Goal: Task Accomplishment & Management: Manage account settings

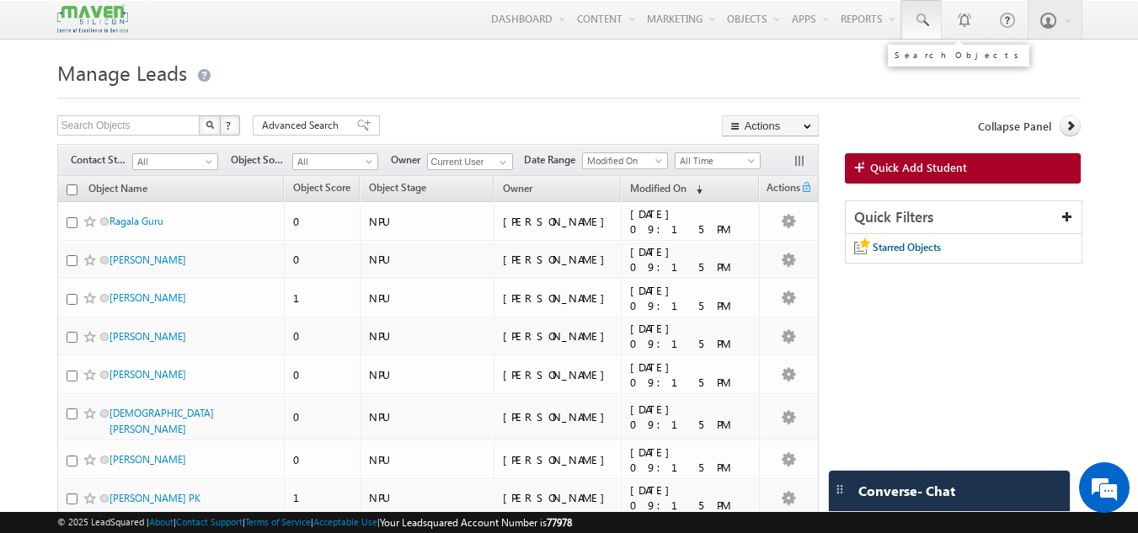
click at [913, 23] on span at bounding box center [921, 20] width 17 height 17
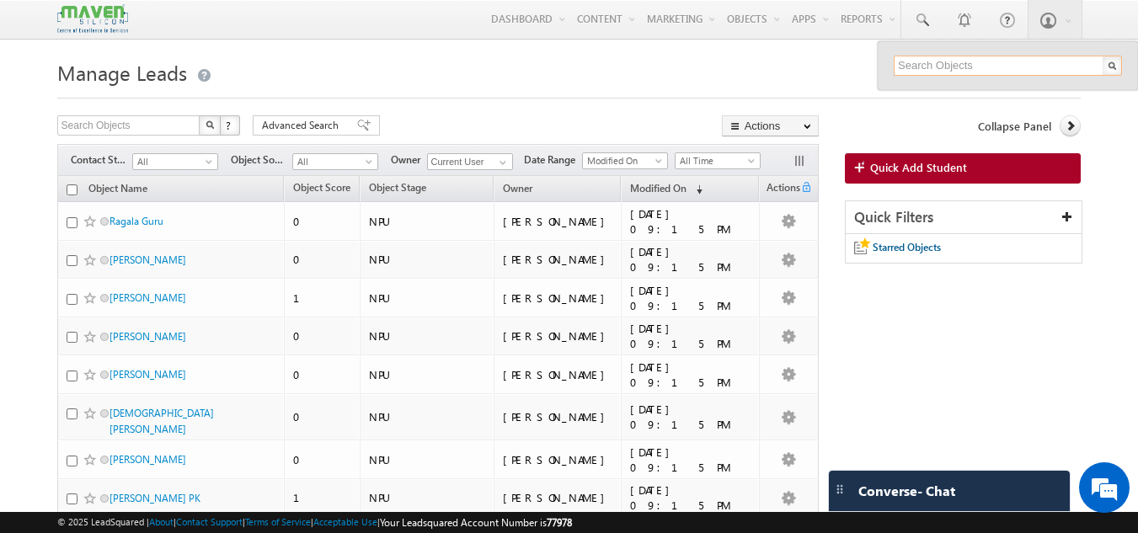
paste input "7200746794"
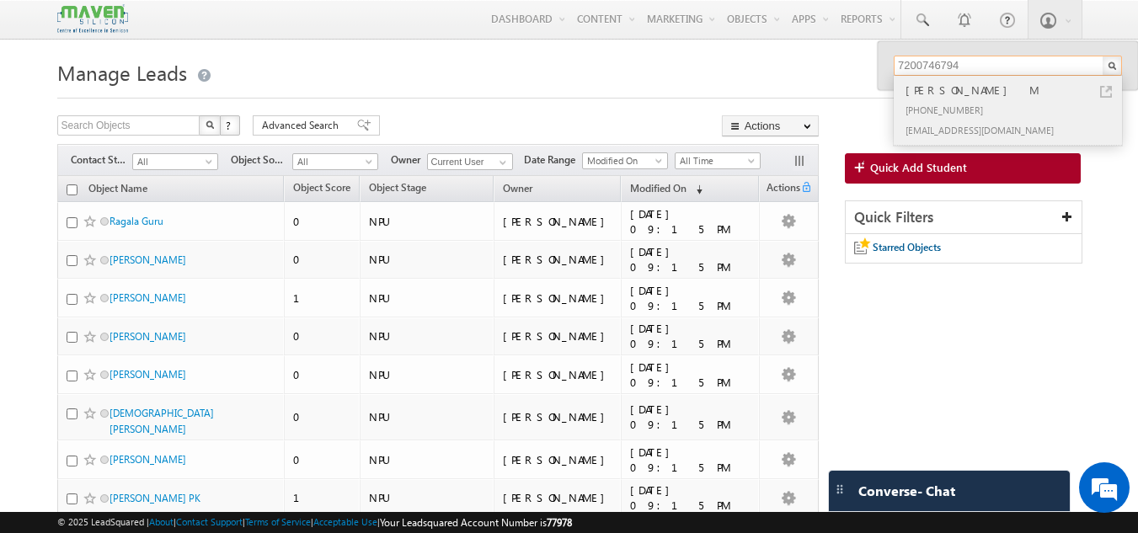
type input "7200746794"
click at [943, 87] on div "[PERSON_NAME] M" at bounding box center [1015, 90] width 226 height 19
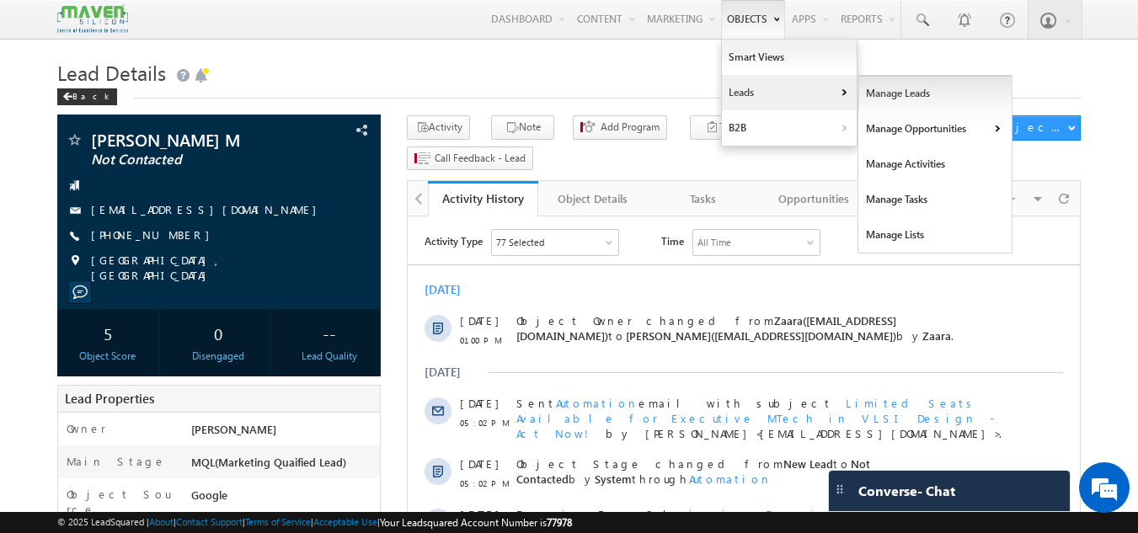
click at [911, 99] on link "Manage Leads" at bounding box center [935, 93] width 154 height 35
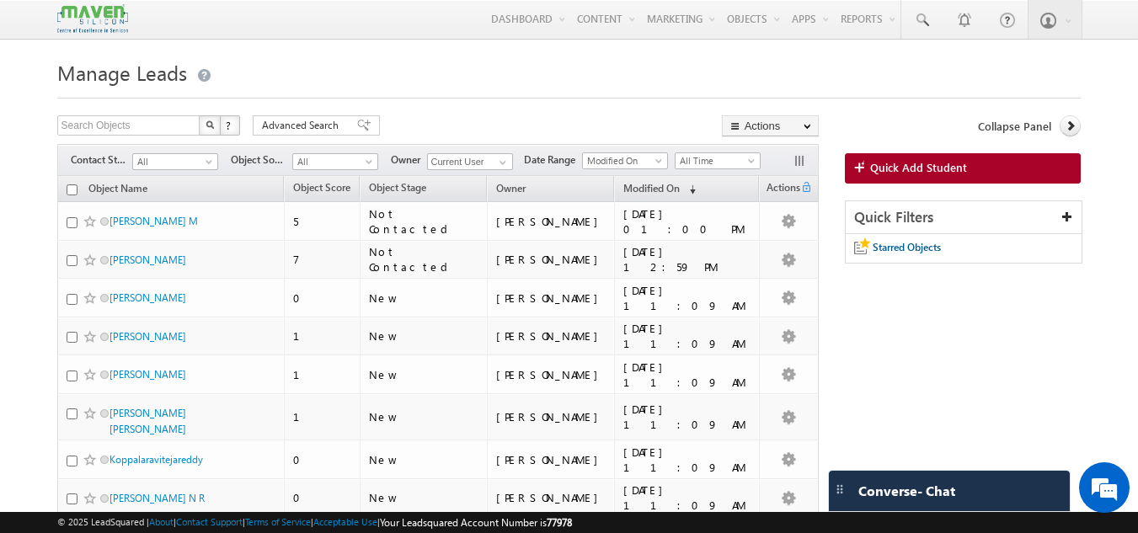
scroll to position [84, 0]
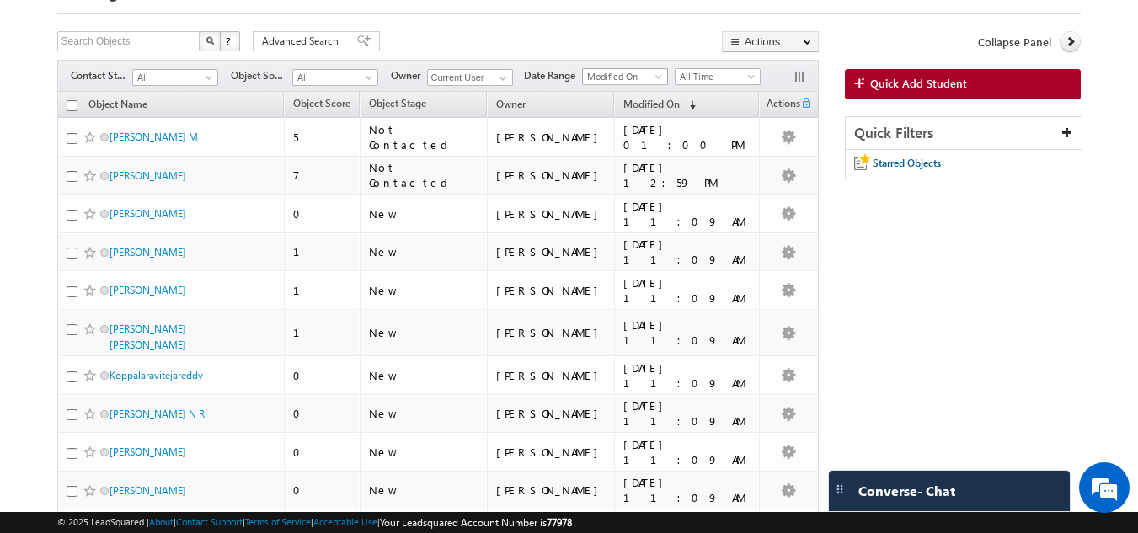
click at [644, 77] on span "Modified On" at bounding box center [623, 76] width 80 height 15
click at [632, 110] on link "Created On" at bounding box center [627, 111] width 85 height 15
click at [698, 76] on span "All Time" at bounding box center [716, 76] width 80 height 15
click at [717, 131] on link "[DATE]" at bounding box center [720, 132] width 85 height 15
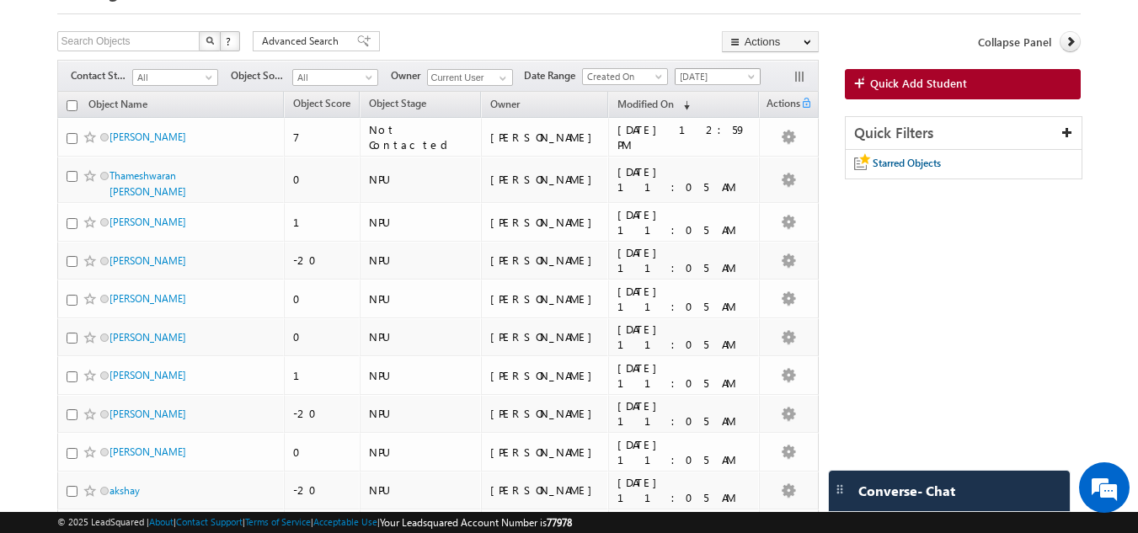
click at [736, 77] on span "[DATE]" at bounding box center [716, 76] width 80 height 15
click at [702, 146] on link "[DATE]" at bounding box center [720, 149] width 85 height 15
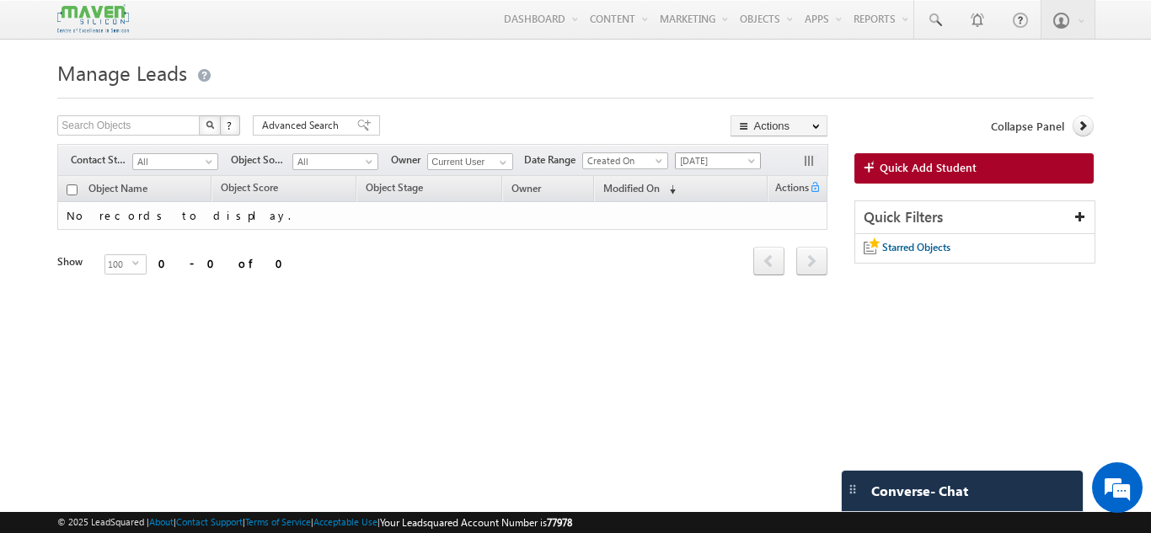
click at [716, 157] on span "[DATE]" at bounding box center [716, 160] width 80 height 15
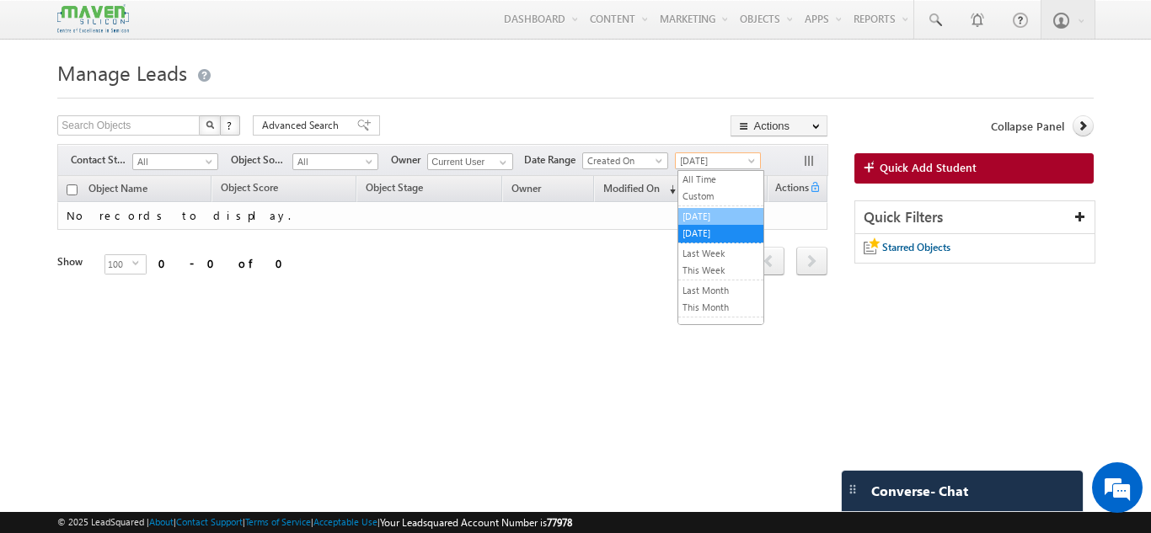
click at [708, 210] on link "[DATE]" at bounding box center [720, 216] width 85 height 15
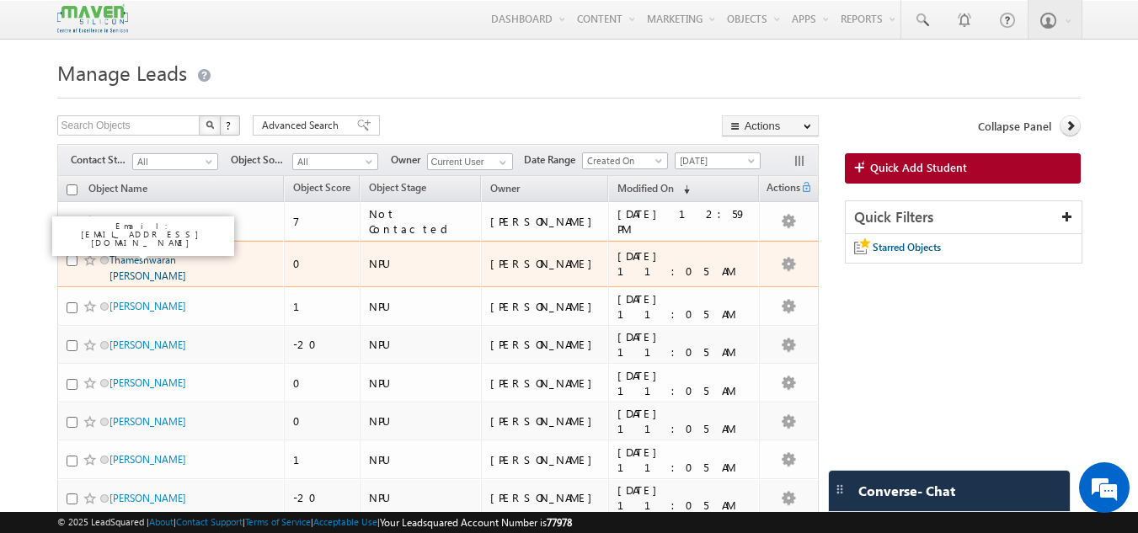
click at [151, 264] on link "Thameshwaran [PERSON_NAME]" at bounding box center [147, 268] width 77 height 29
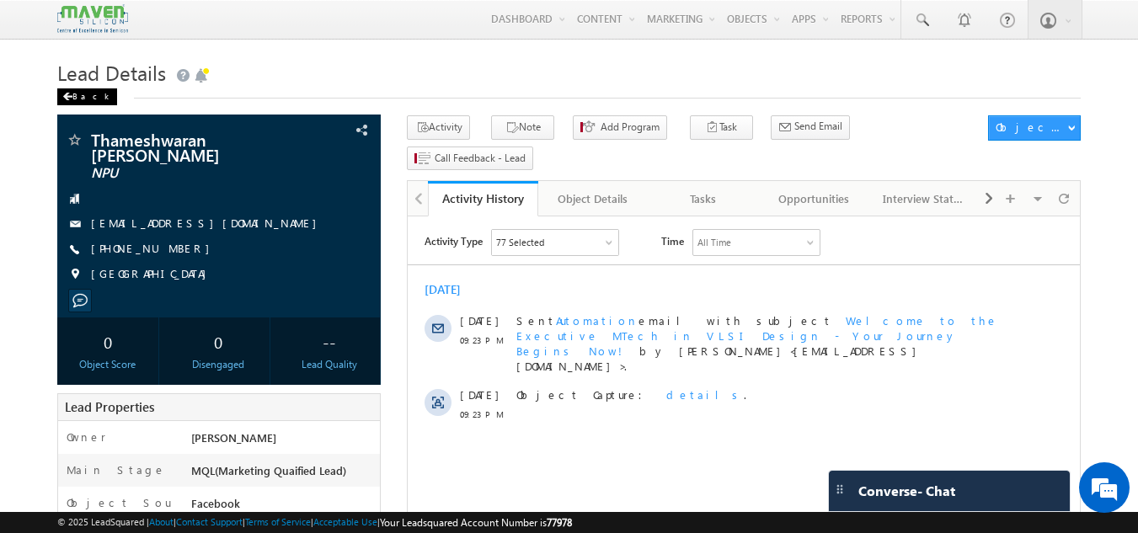
click at [85, 98] on div "Back" at bounding box center [87, 96] width 60 height 17
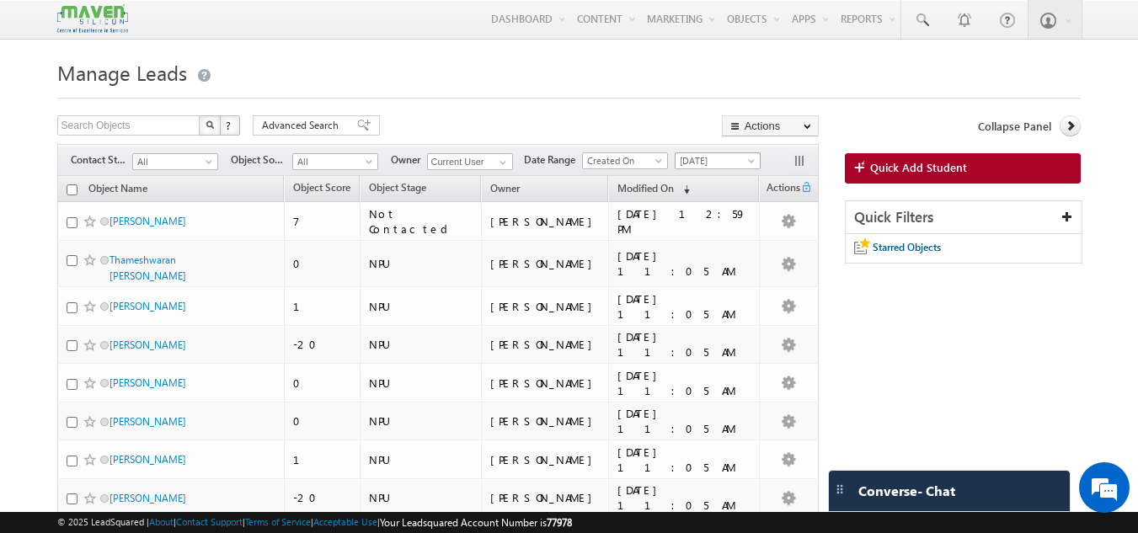
click at [714, 162] on span "[DATE]" at bounding box center [716, 160] width 80 height 15
click at [716, 174] on link "All Time" at bounding box center [720, 179] width 85 height 15
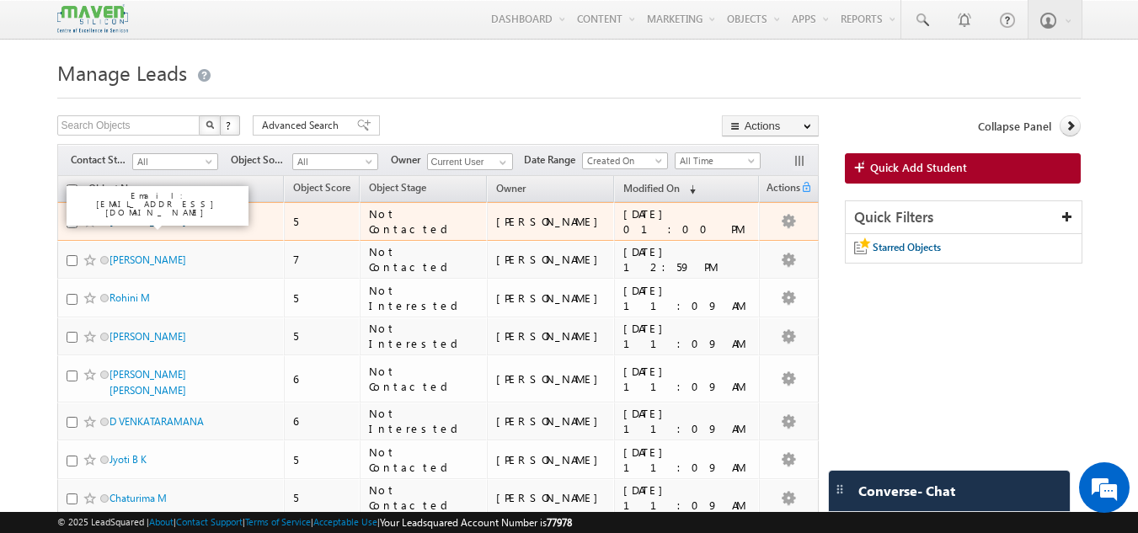
click at [153, 223] on link "[PERSON_NAME] M" at bounding box center [153, 221] width 88 height 13
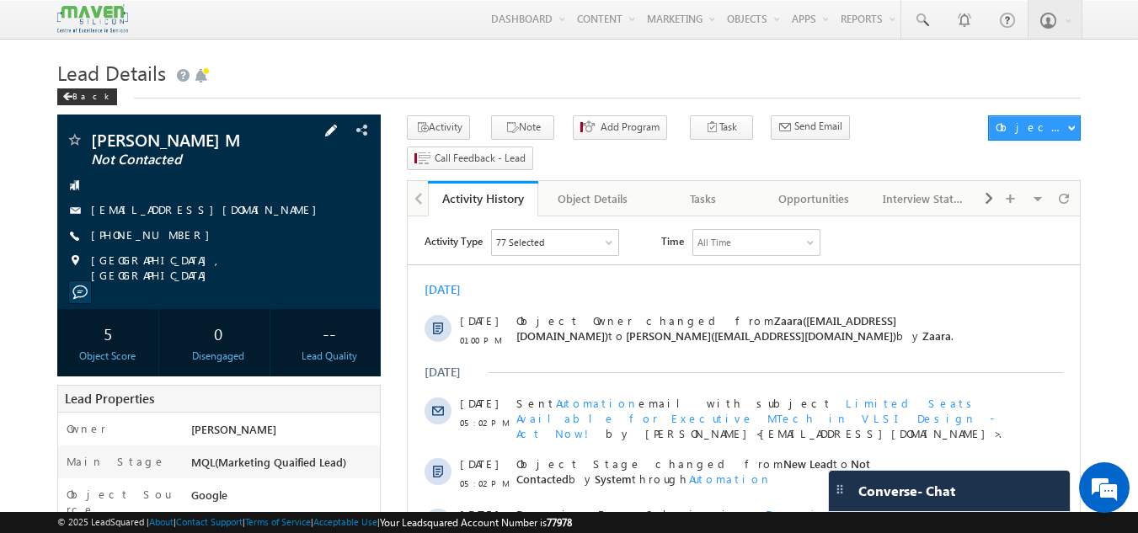
click at [339, 131] on span at bounding box center [331, 130] width 19 height 19
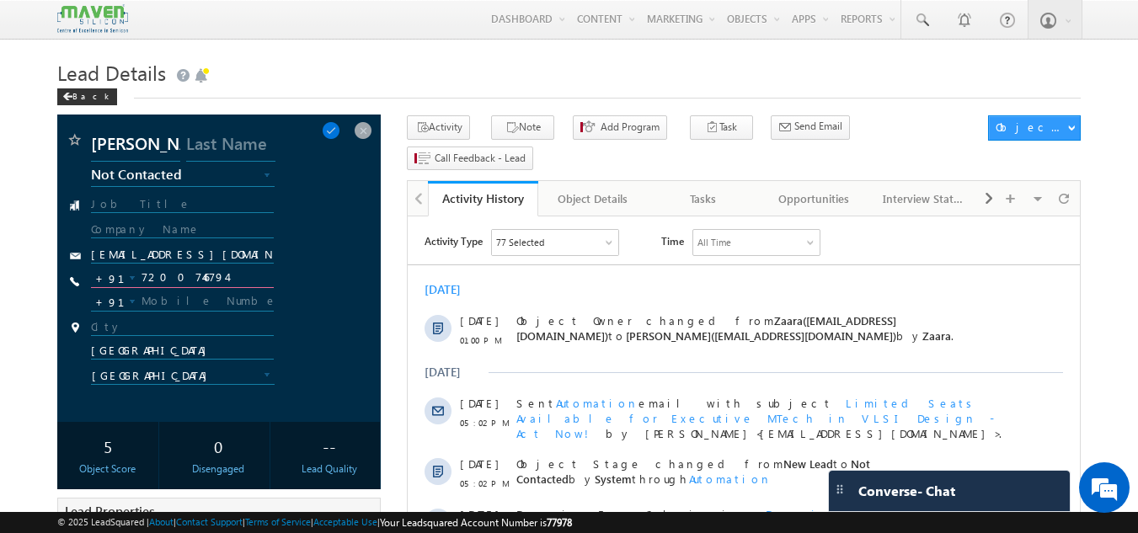
click at [206, 277] on input "7200746794" at bounding box center [183, 278] width 184 height 20
click at [364, 133] on span at bounding box center [363, 130] width 19 height 19
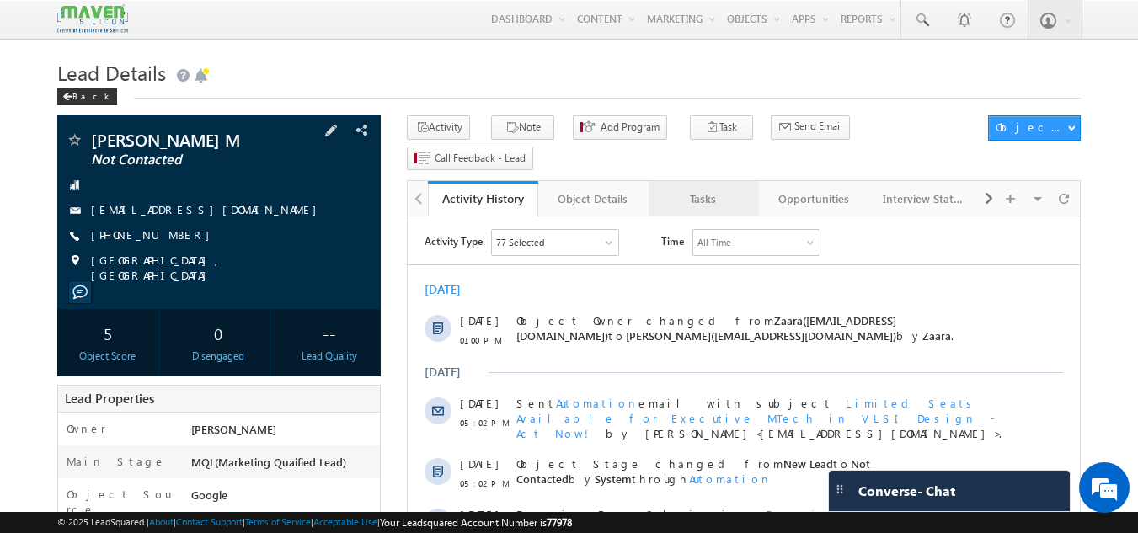
click at [706, 189] on div "Tasks" at bounding box center [703, 199] width 82 height 20
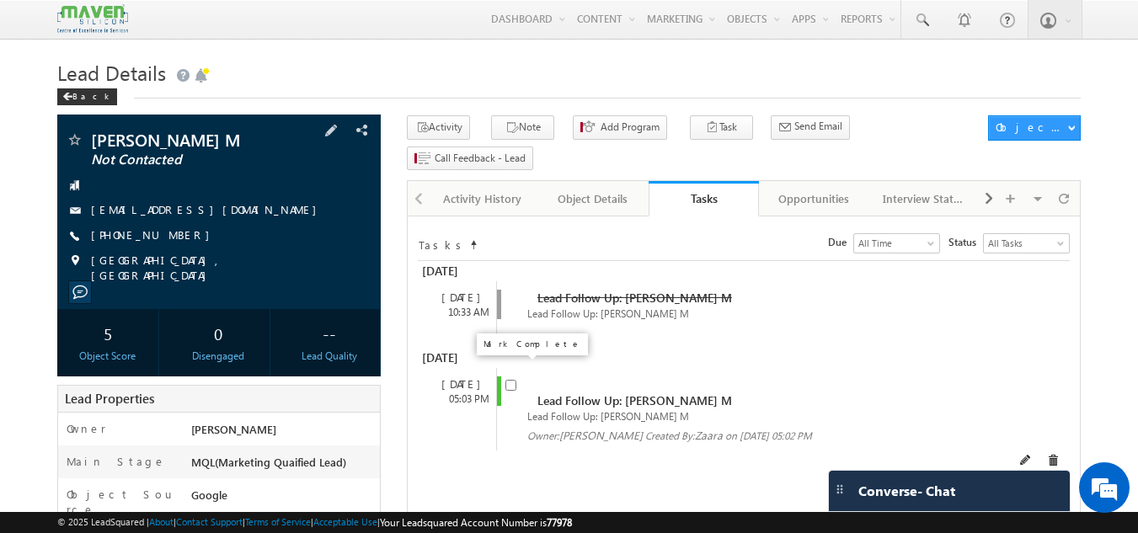
click at [512, 380] on input "checkbox" at bounding box center [510, 385] width 11 height 11
checkbox input "false"
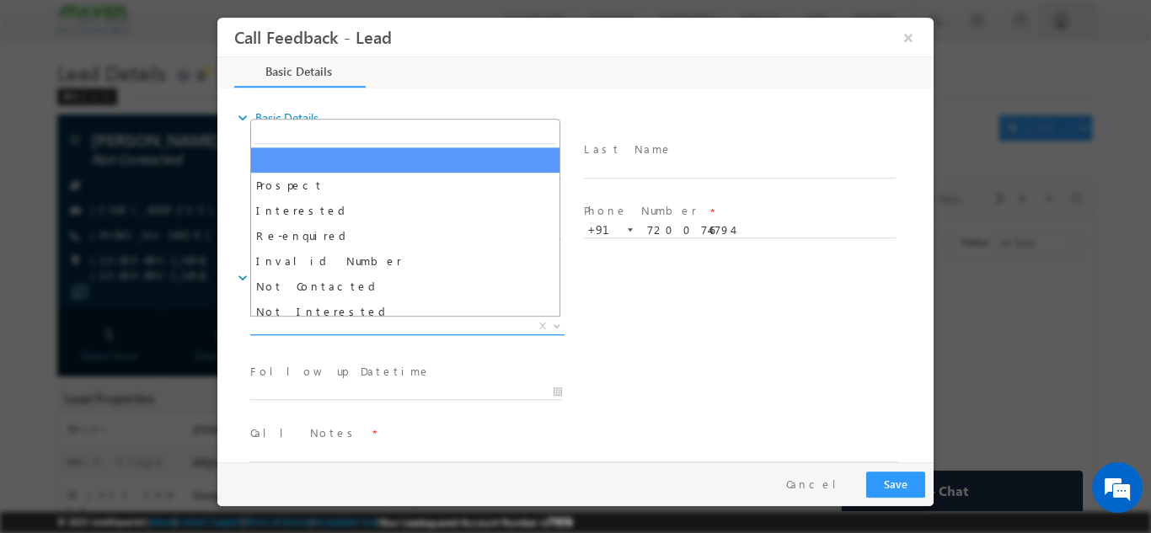
click at [409, 328] on span "X" at bounding box center [407, 326] width 314 height 17
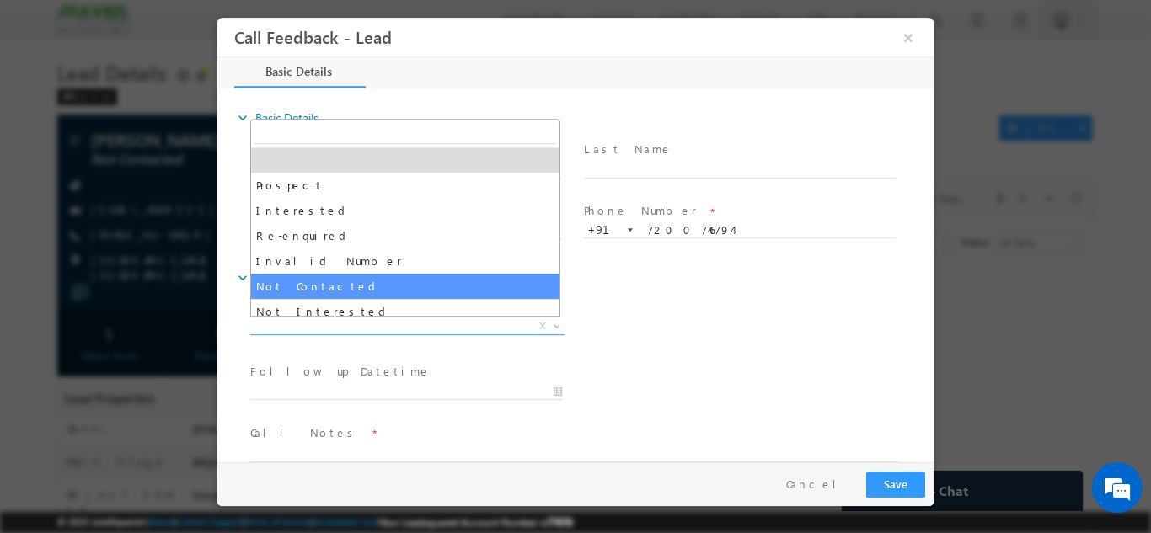
select select "Not Contacted"
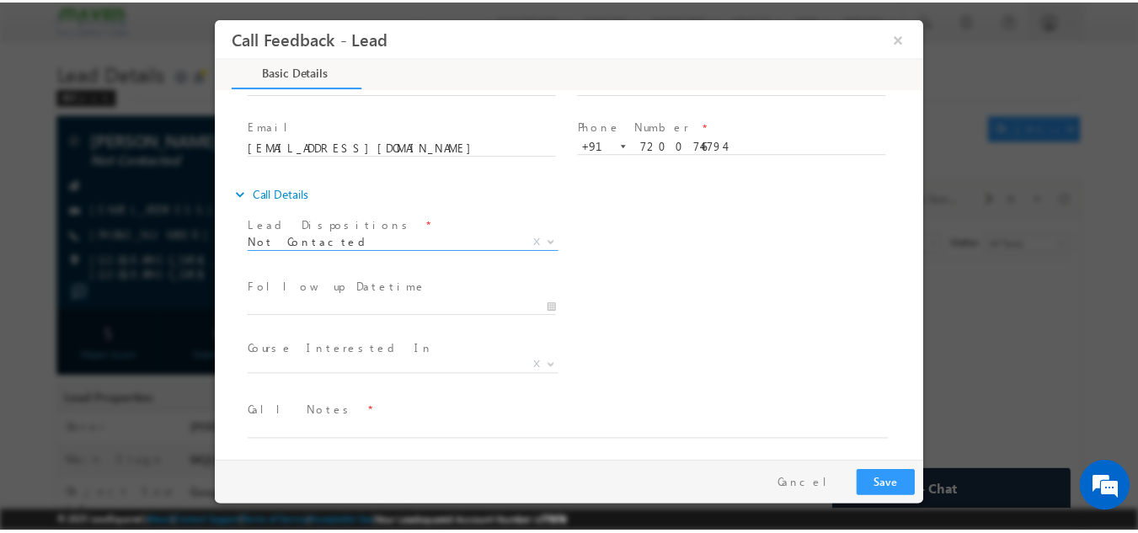
scroll to position [89, 0]
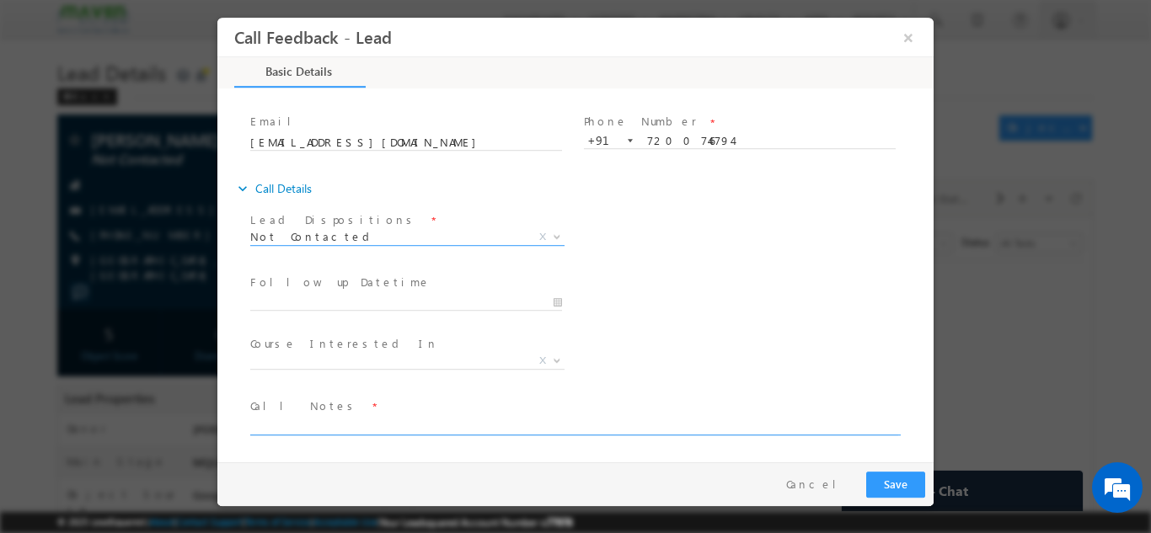
click at [328, 424] on textarea at bounding box center [574, 424] width 648 height 19
type textarea "DNP"
click at [911, 475] on button "Save" at bounding box center [895, 484] width 59 height 26
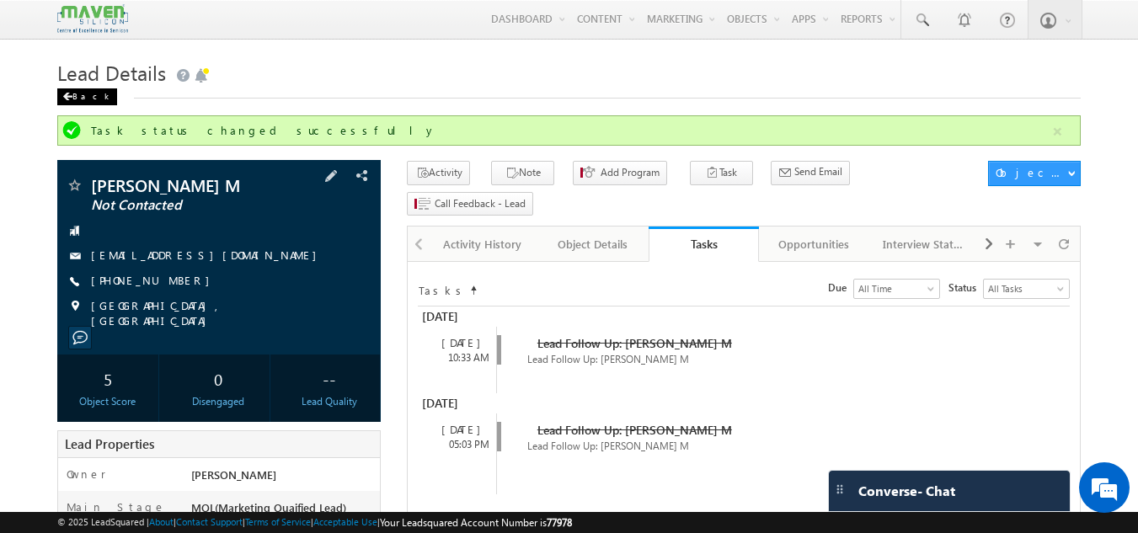
click at [70, 103] on div "Back" at bounding box center [87, 96] width 60 height 17
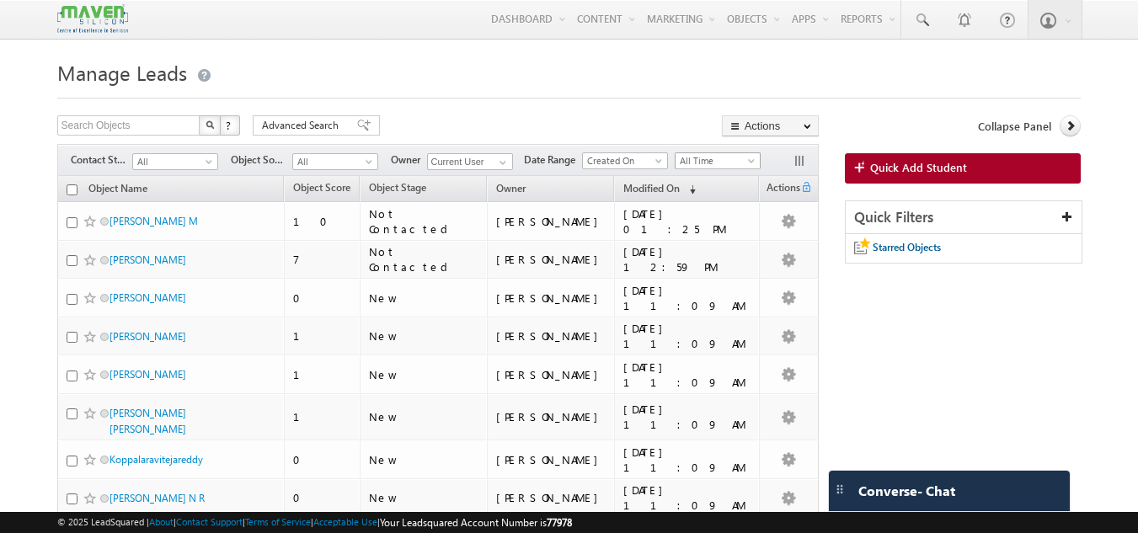
click at [710, 161] on span "All Time" at bounding box center [716, 160] width 80 height 15
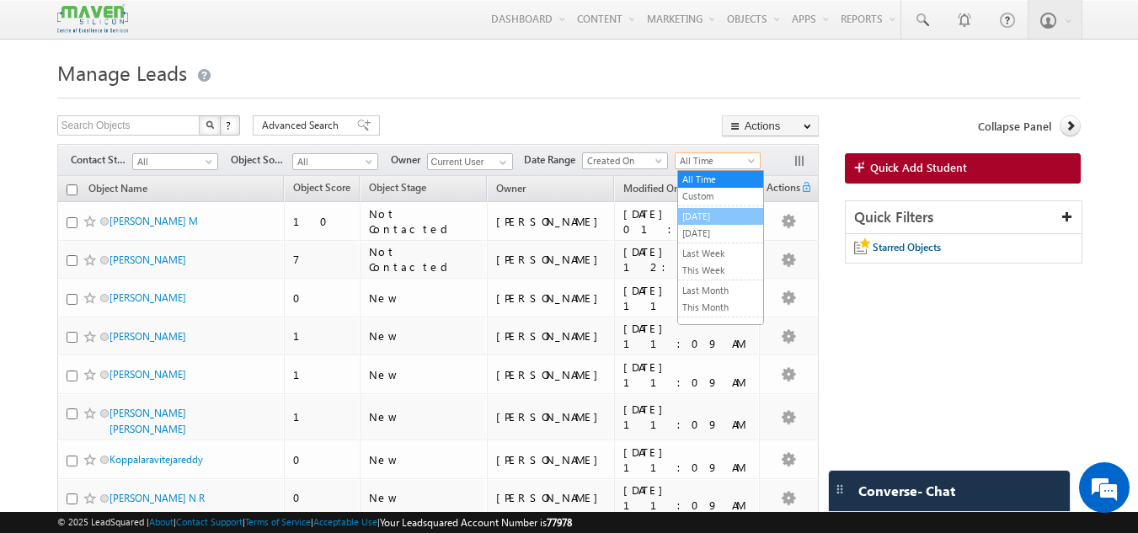
click at [715, 216] on link "[DATE]" at bounding box center [720, 216] width 85 height 15
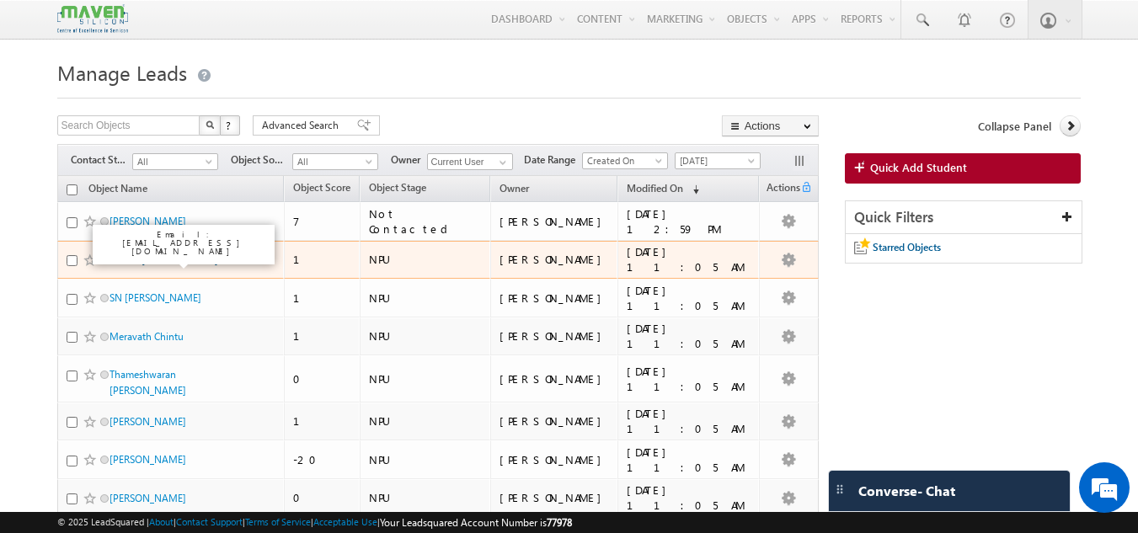
click at [143, 261] on link "Ruskin [PERSON_NAME]" at bounding box center [163, 260] width 109 height 13
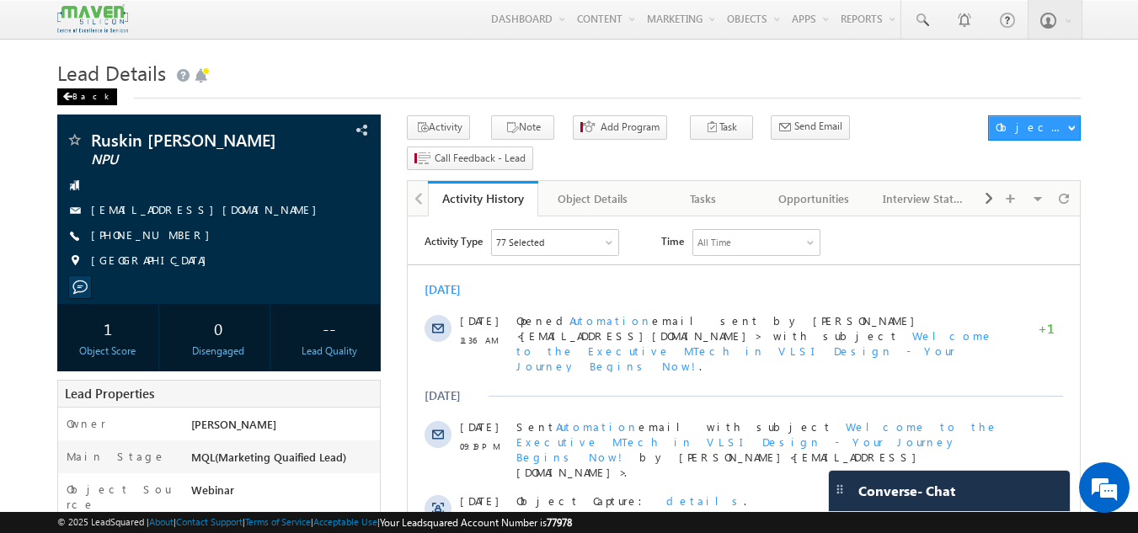
click at [70, 103] on div "Back" at bounding box center [87, 96] width 60 height 17
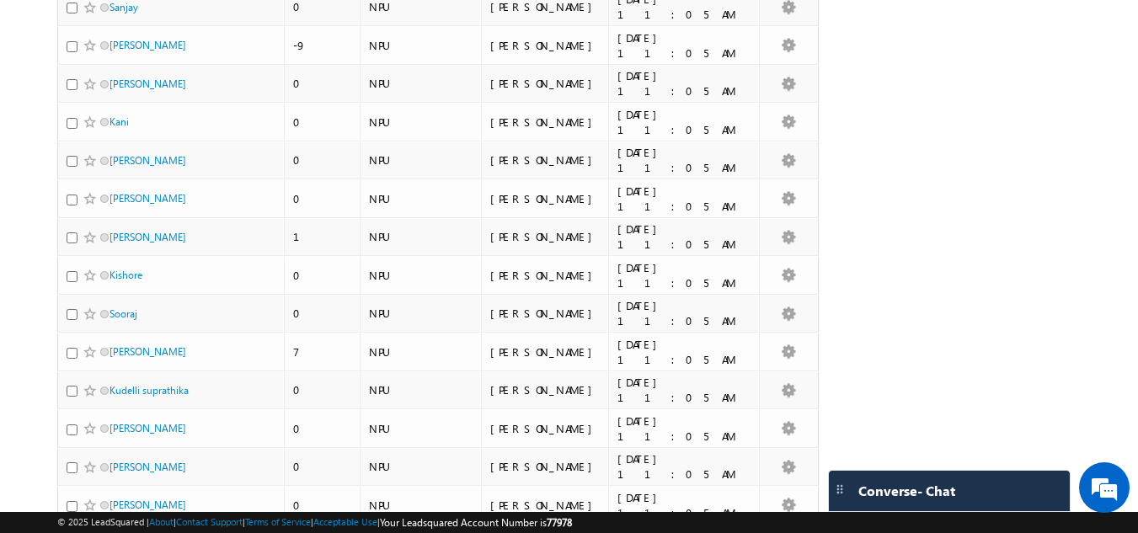
scroll to position [3665, 0]
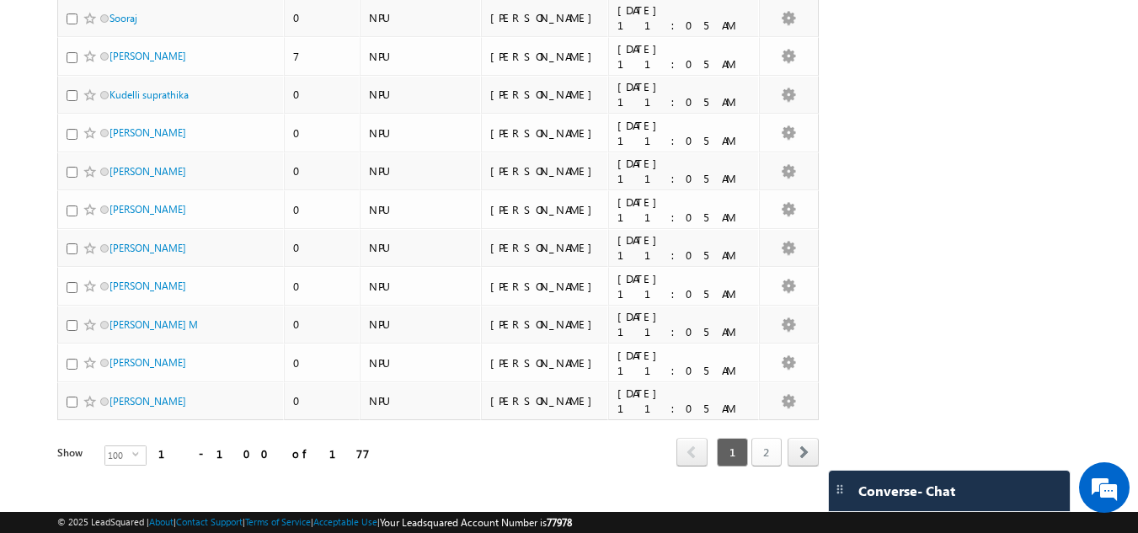
click at [765, 438] on link "2" at bounding box center [766, 452] width 30 height 29
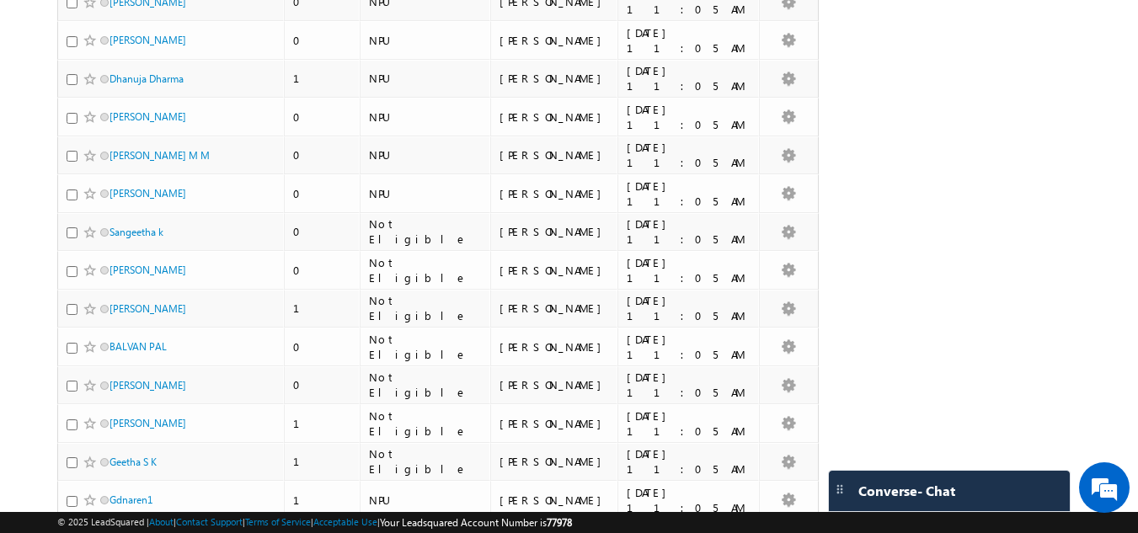
scroll to position [2776, 0]
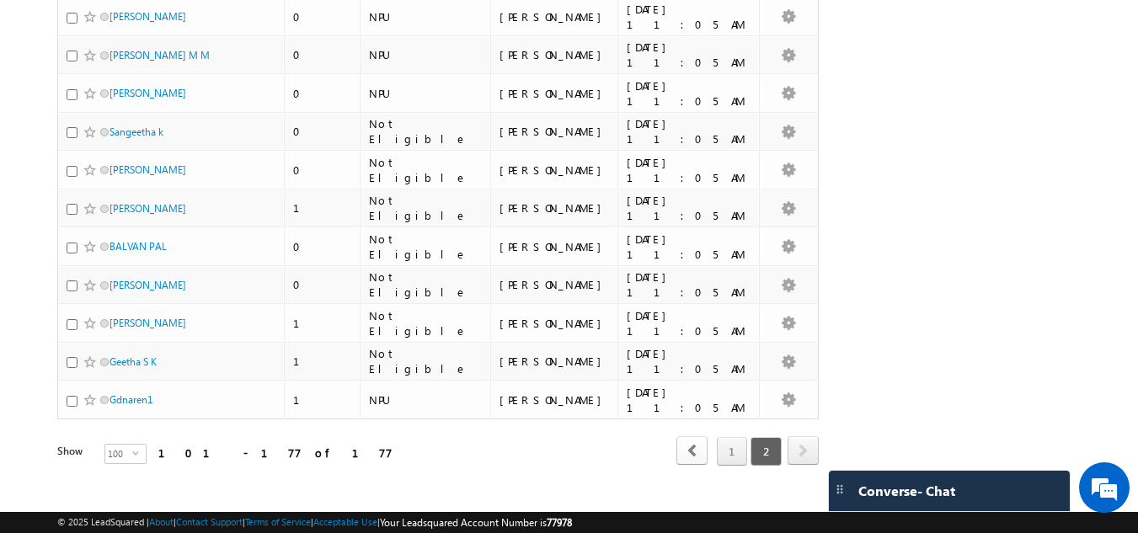
click at [689, 436] on span "prev" at bounding box center [691, 450] width 31 height 29
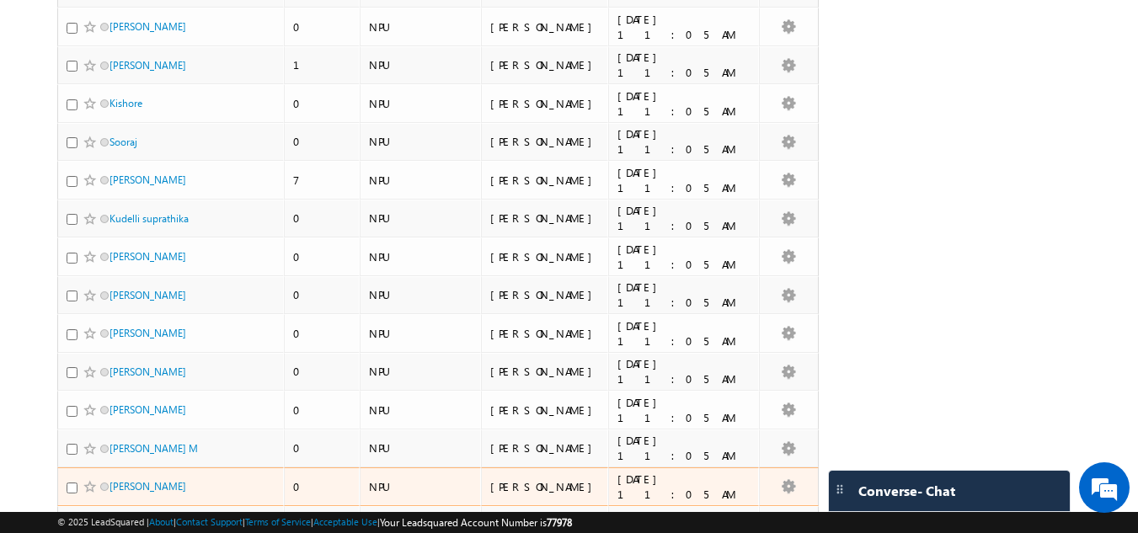
scroll to position [3665, 0]
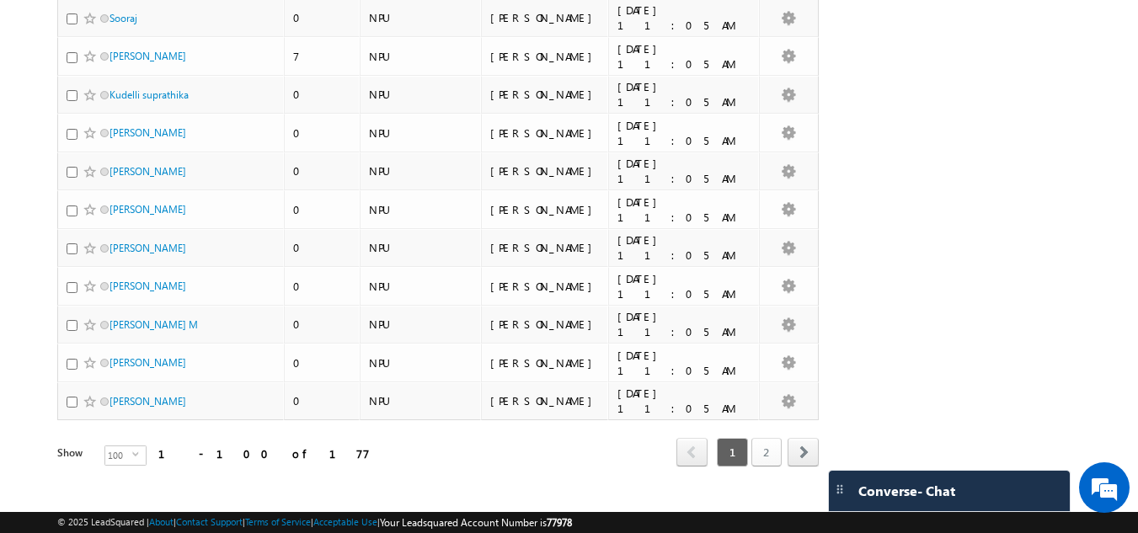
click at [769, 438] on link "2" at bounding box center [766, 452] width 30 height 29
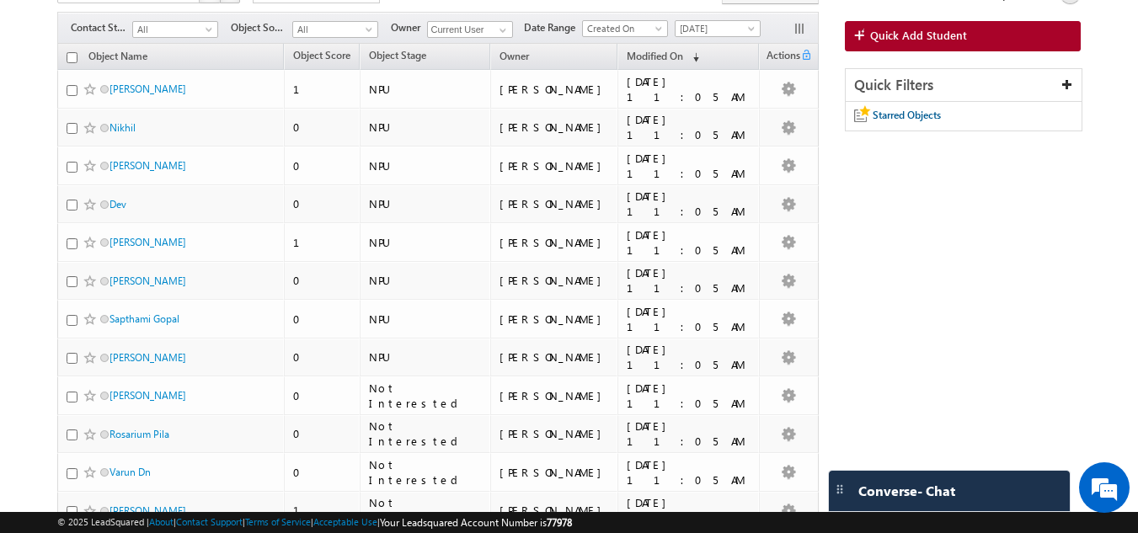
scroll to position [0, 0]
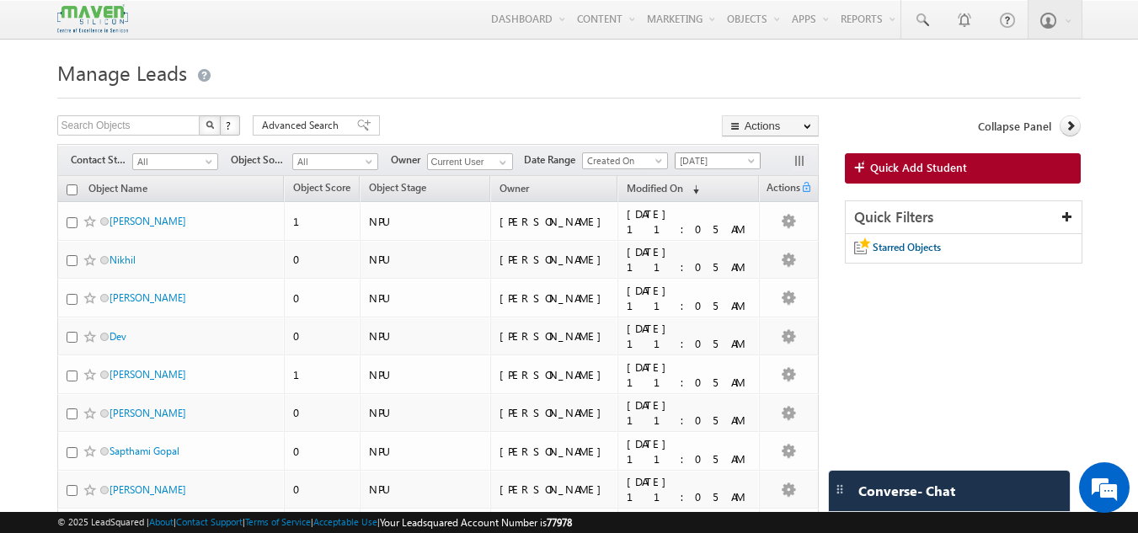
click at [740, 155] on span "[DATE]" at bounding box center [716, 160] width 80 height 15
click at [701, 194] on link "Custom" at bounding box center [720, 196] width 85 height 15
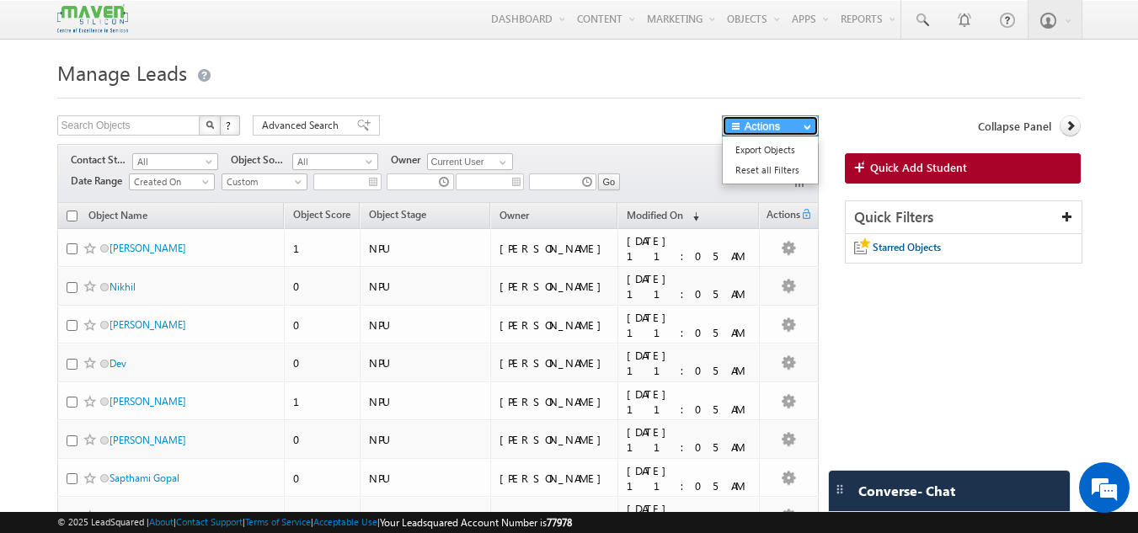
click at [740, 128] on span "button" at bounding box center [736, 125] width 15 height 10
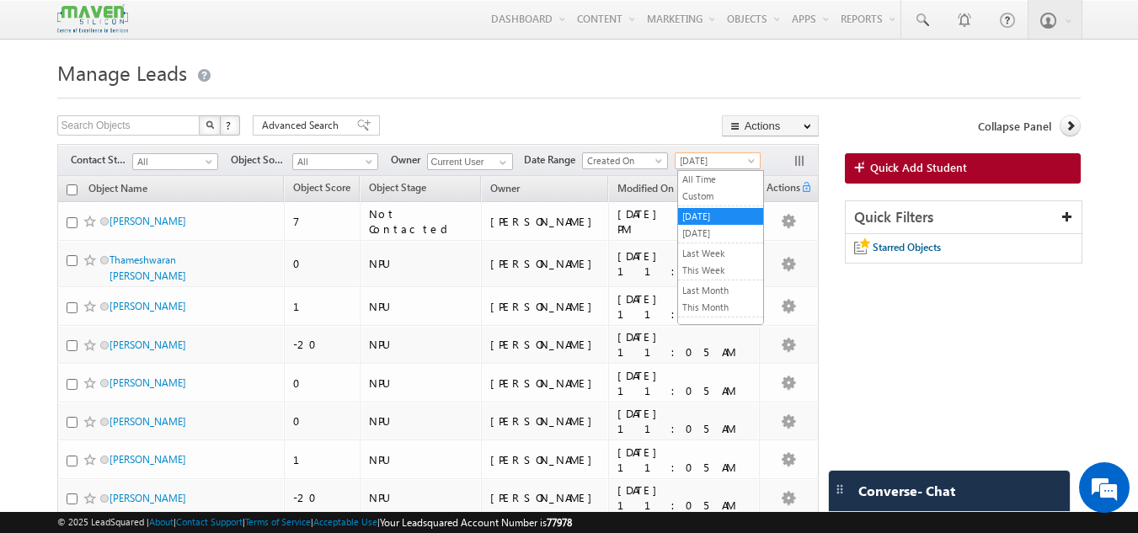
click at [704, 156] on span "[DATE]" at bounding box center [716, 160] width 80 height 15
click at [708, 193] on link "Custom" at bounding box center [720, 196] width 85 height 15
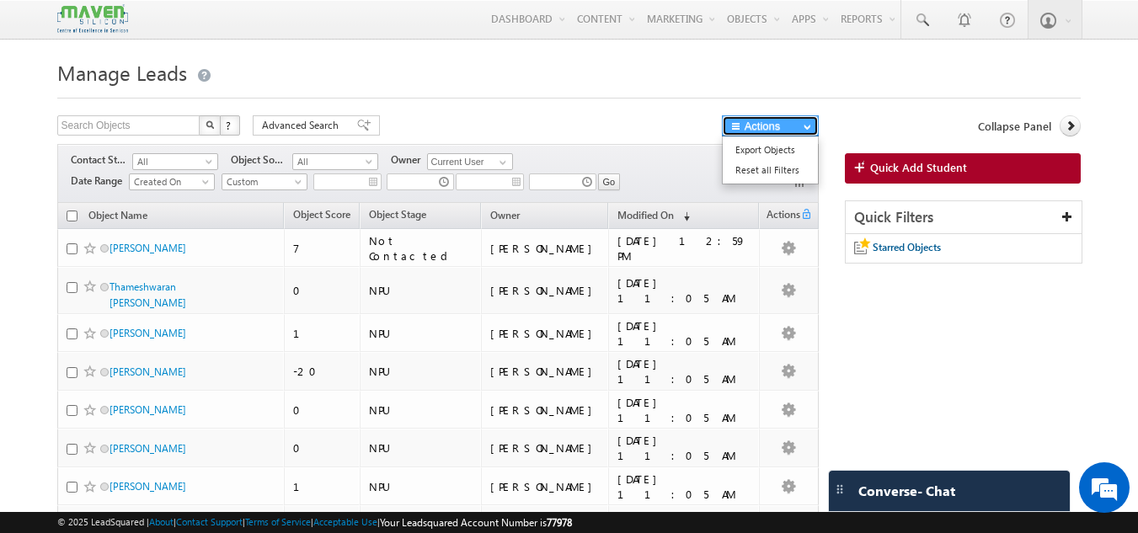
click at [757, 134] on button "Actions" at bounding box center [770, 125] width 97 height 21
